Goal: Information Seeking & Learning: Learn about a topic

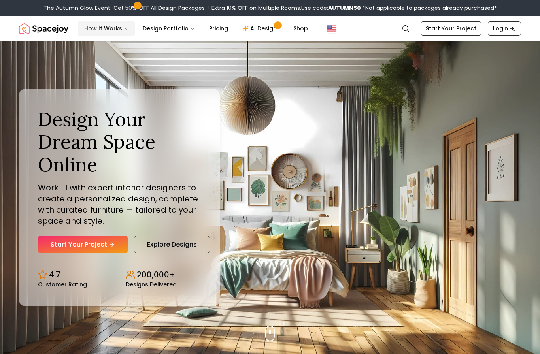
click at [120, 30] on button "How It Works" at bounding box center [106, 29] width 57 height 16
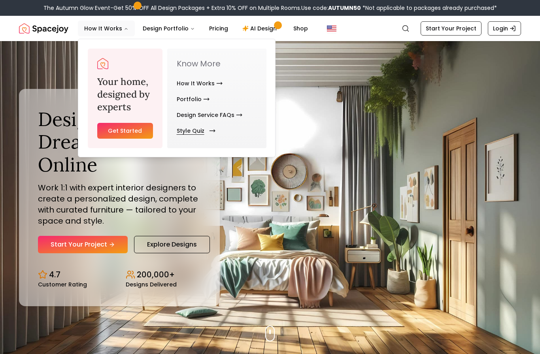
click at [212, 133] on icon "Main" at bounding box center [212, 131] width 6 height 6
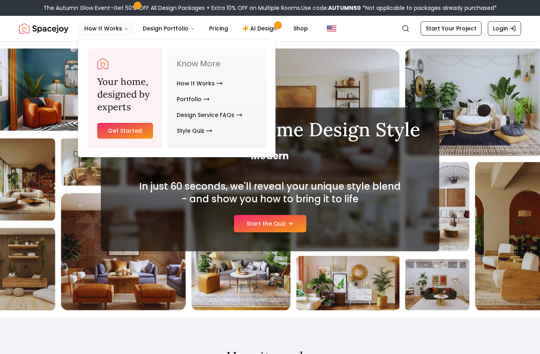
click at [335, 85] on div "Discover Your Home Design Style Modern In just 60 seconds, we'll reveal your un…" at bounding box center [270, 179] width 540 height 277
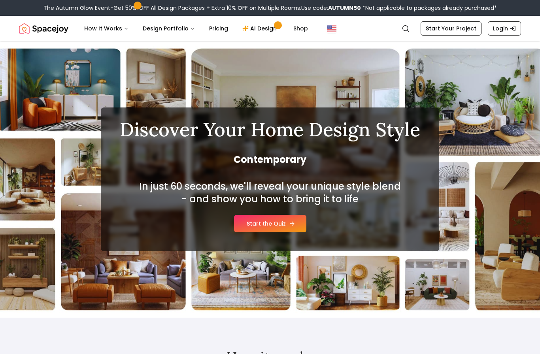
click at [282, 223] on link "Start the Quiz" at bounding box center [270, 223] width 72 height 17
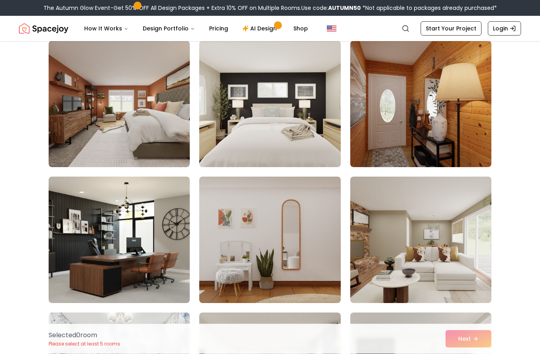
scroll to position [611, 0]
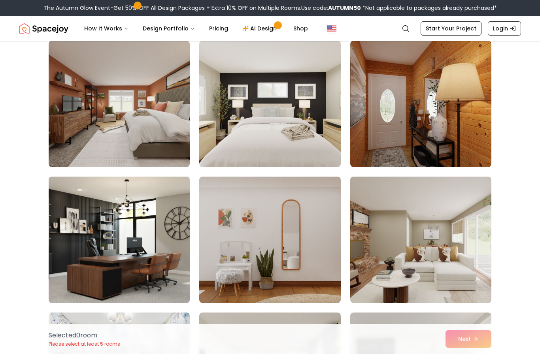
click at [152, 249] on img at bounding box center [119, 240] width 148 height 133
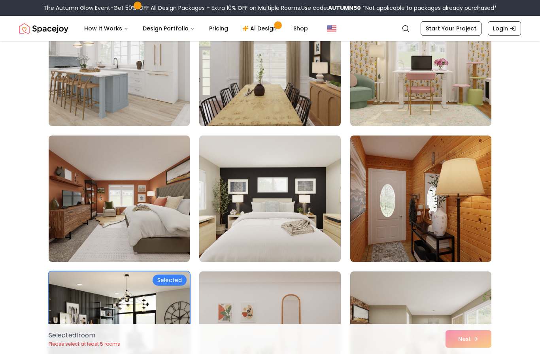
scroll to position [515, 0]
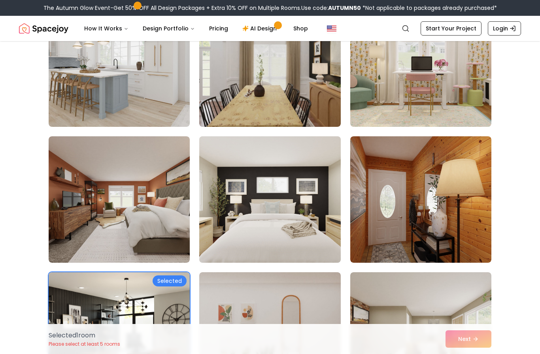
click at [271, 206] on img at bounding box center [270, 199] width 148 height 133
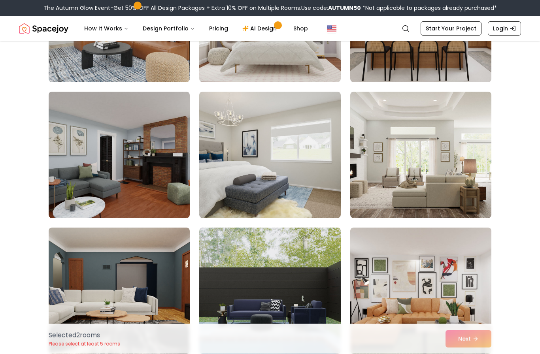
scroll to position [152, 0]
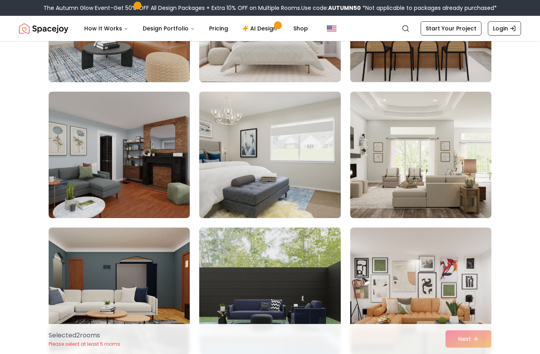
click at [310, 168] on img at bounding box center [270, 155] width 148 height 133
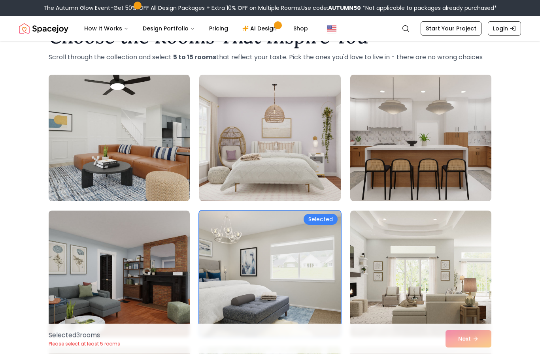
scroll to position [33, 0]
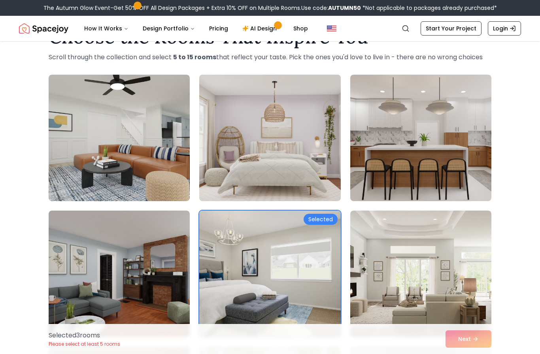
click at [309, 166] on img at bounding box center [270, 138] width 148 height 133
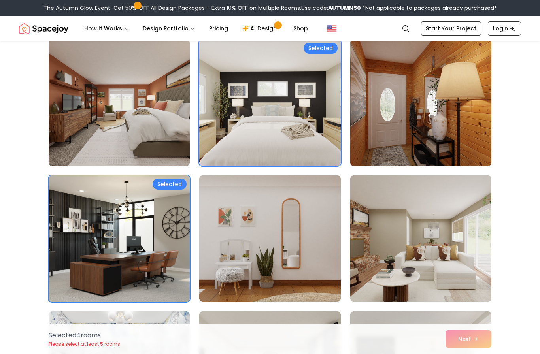
scroll to position [616, 0]
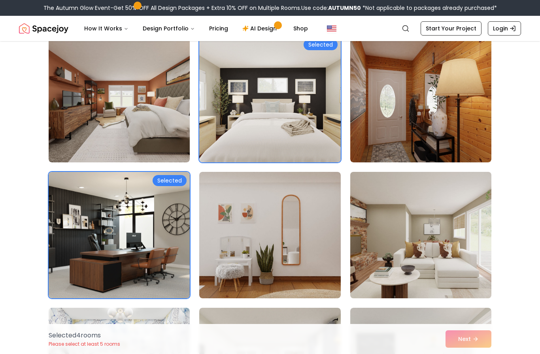
click at [472, 253] on img at bounding box center [421, 235] width 148 height 133
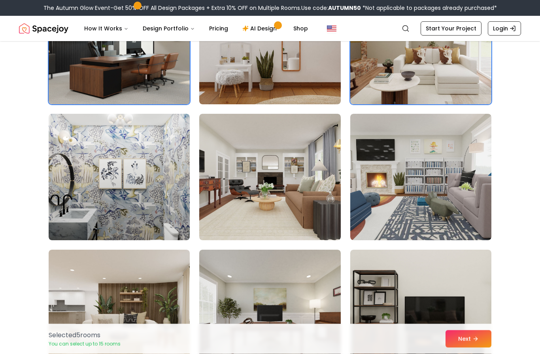
scroll to position [810, 0]
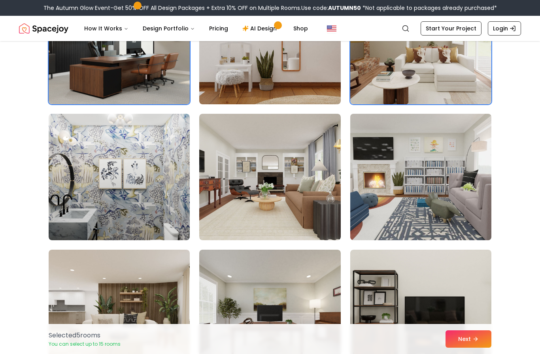
click at [414, 205] on img at bounding box center [421, 177] width 148 height 133
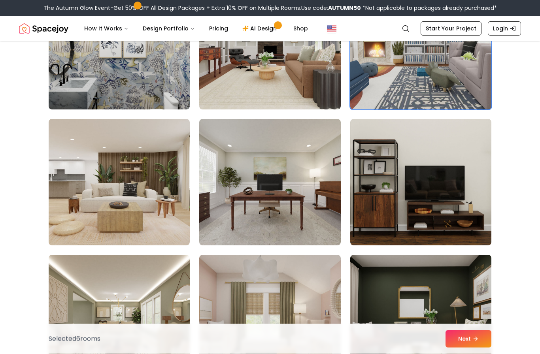
scroll to position [941, 0]
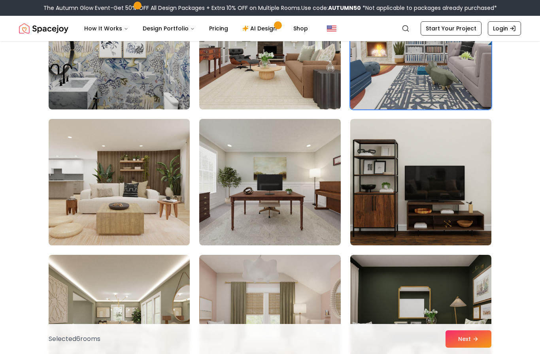
click at [152, 204] on img at bounding box center [119, 182] width 148 height 133
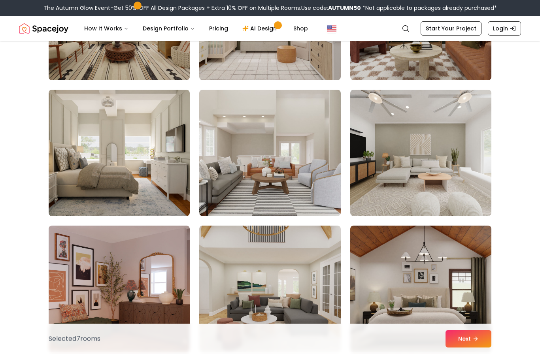
scroll to position [1242, 0]
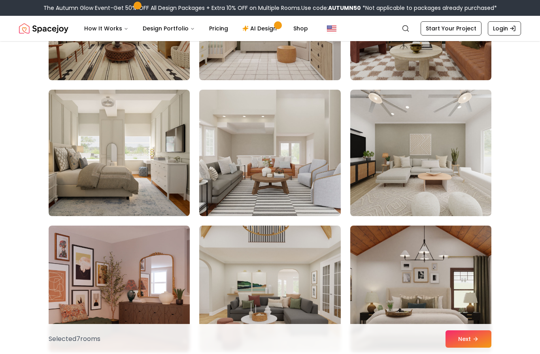
click at [420, 289] on img at bounding box center [421, 289] width 148 height 133
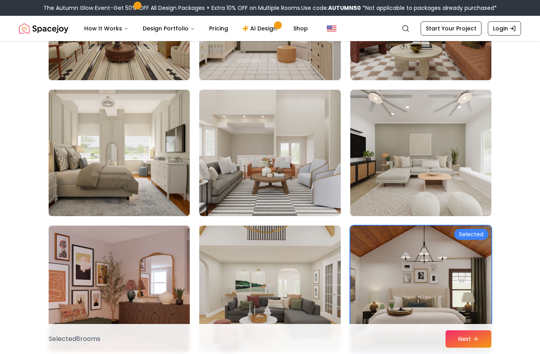
click at [306, 299] on img at bounding box center [270, 289] width 148 height 133
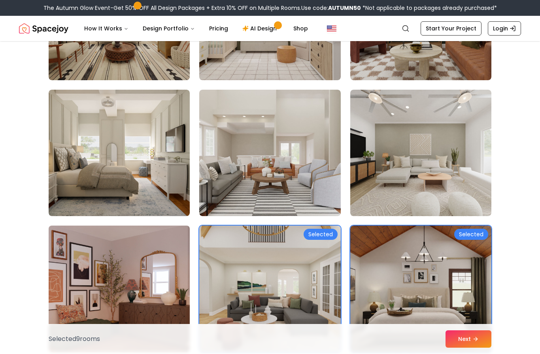
click at [154, 306] on img at bounding box center [119, 289] width 148 height 133
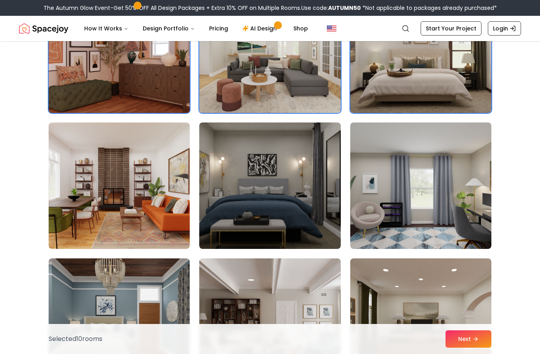
scroll to position [1467, 0]
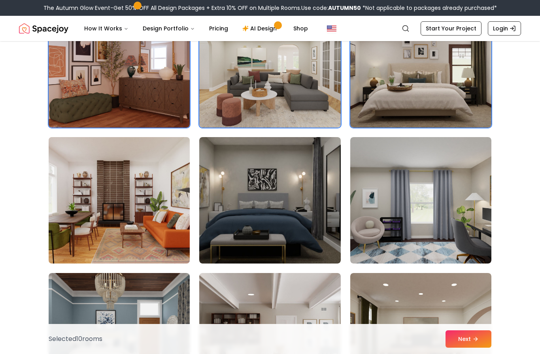
click at [162, 228] on img at bounding box center [119, 200] width 148 height 133
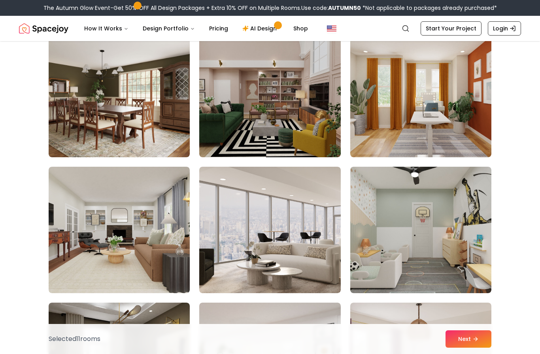
scroll to position [1835, 0]
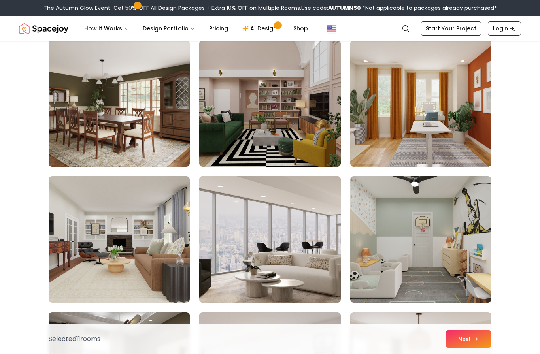
click at [307, 257] on img at bounding box center [270, 239] width 148 height 133
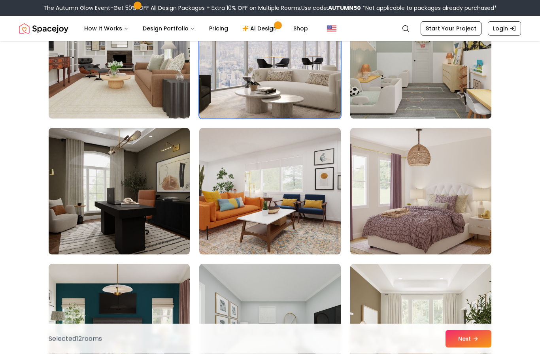
scroll to position [2020, 0]
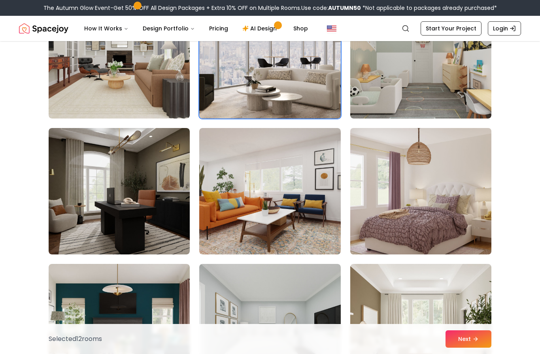
click at [454, 212] on img at bounding box center [421, 191] width 148 height 133
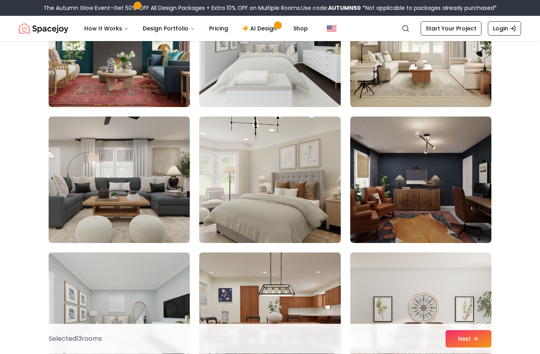
scroll to position [2300, 0]
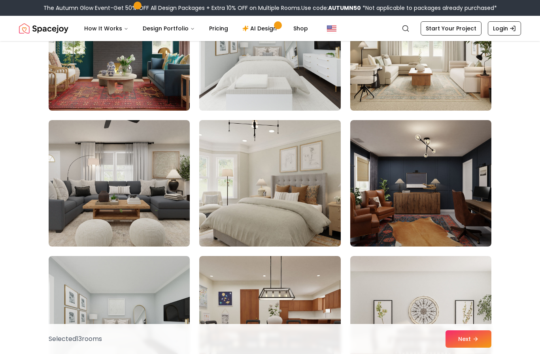
click at [309, 225] on img at bounding box center [270, 183] width 148 height 133
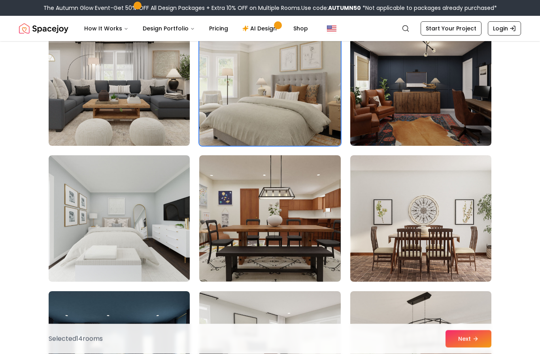
scroll to position [2400, 0]
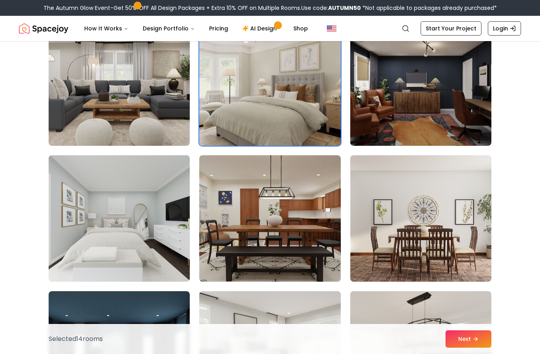
click at [90, 234] on img at bounding box center [119, 218] width 148 height 133
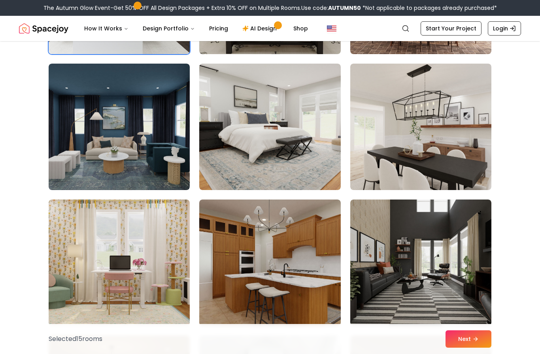
scroll to position [2622, 0]
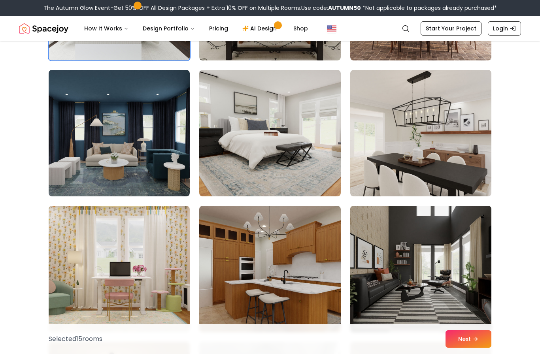
click at [466, 310] on img at bounding box center [421, 269] width 148 height 133
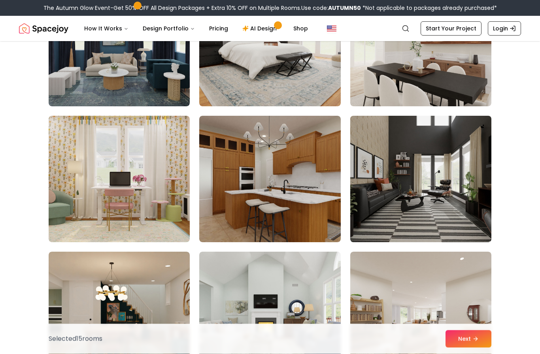
scroll to position [2712, 0]
click at [465, 202] on img at bounding box center [421, 179] width 148 height 133
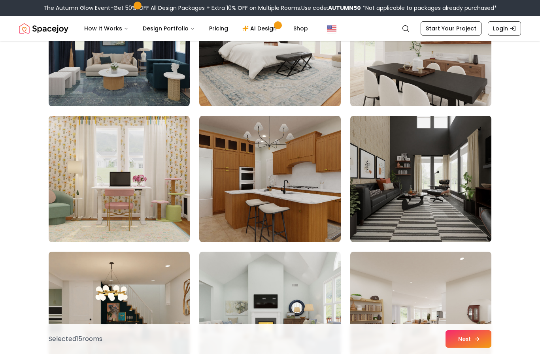
click at [476, 348] on button "Next" at bounding box center [469, 339] width 46 height 17
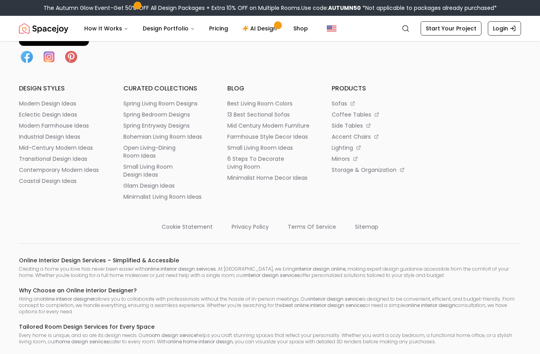
scroll to position [1542, 0]
click at [186, 115] on p "spring bedroom designs" at bounding box center [156, 114] width 67 height 8
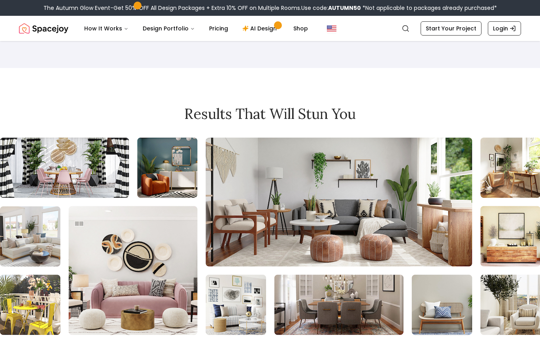
scroll to position [1109, 0]
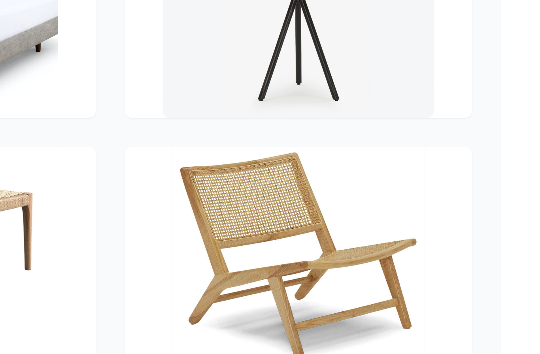
scroll to position [1575, 0]
